Goal: Navigation & Orientation: Find specific page/section

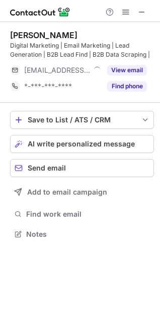
scroll to position [227, 160]
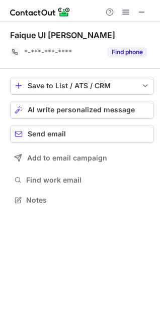
scroll to position [193, 160]
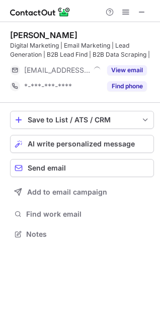
scroll to position [227, 160]
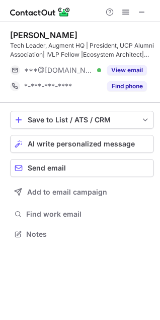
scroll to position [227, 160]
